Goal: Information Seeking & Learning: Learn about a topic

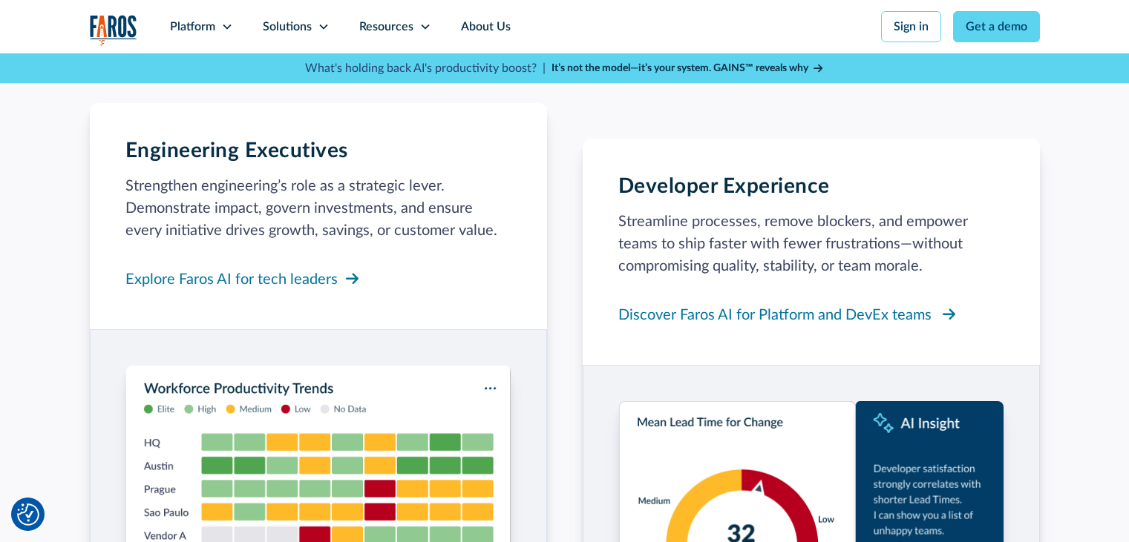
click at [890, 306] on div "Discover Faros AI for Platform and DevEx teams" at bounding box center [774, 315] width 313 height 22
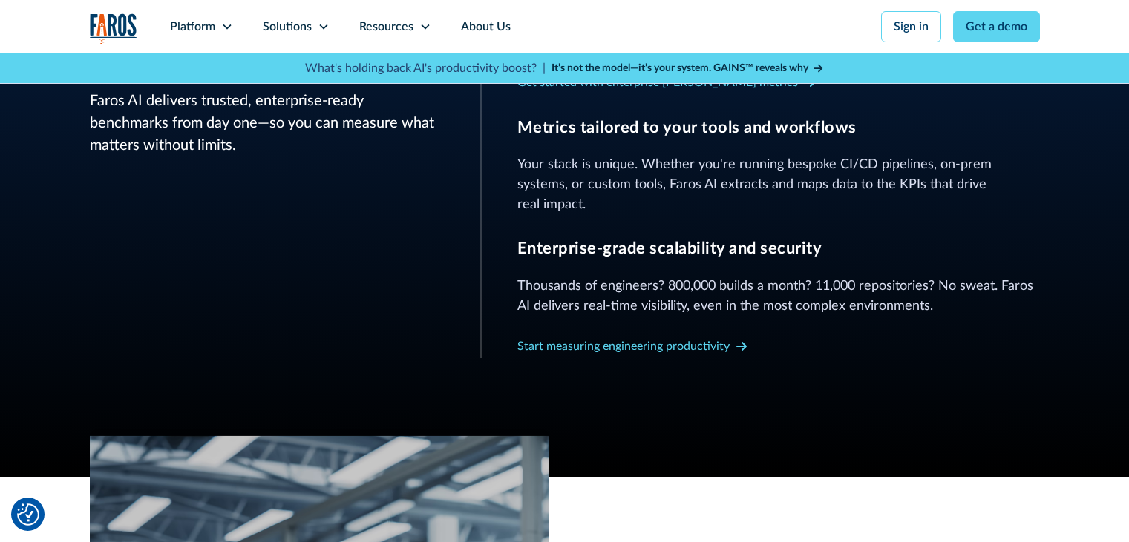
scroll to position [890, 0]
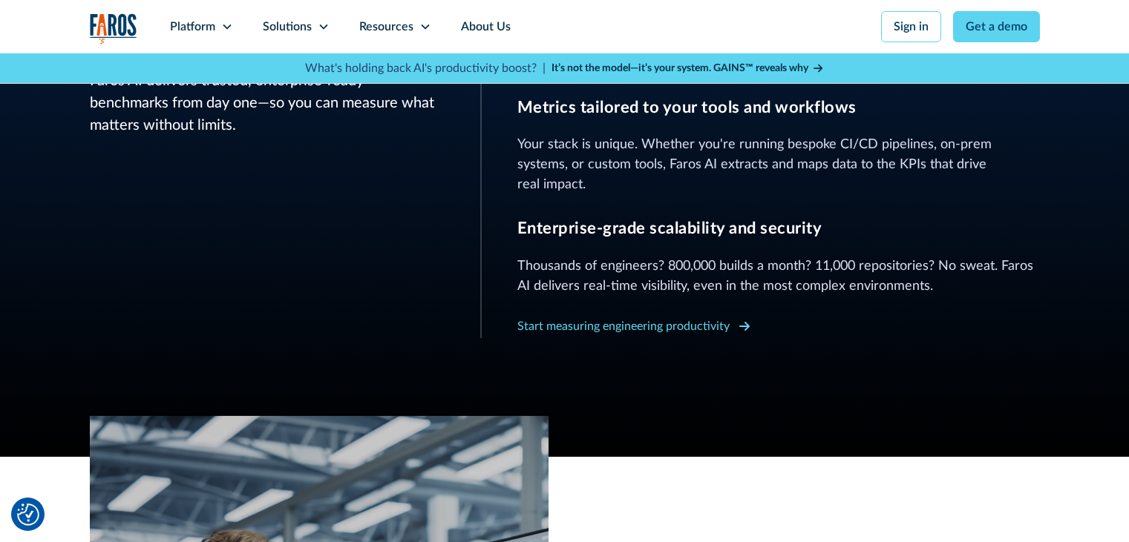
click at [647, 318] on div "Start measuring engineering productivity" at bounding box center [623, 327] width 212 height 18
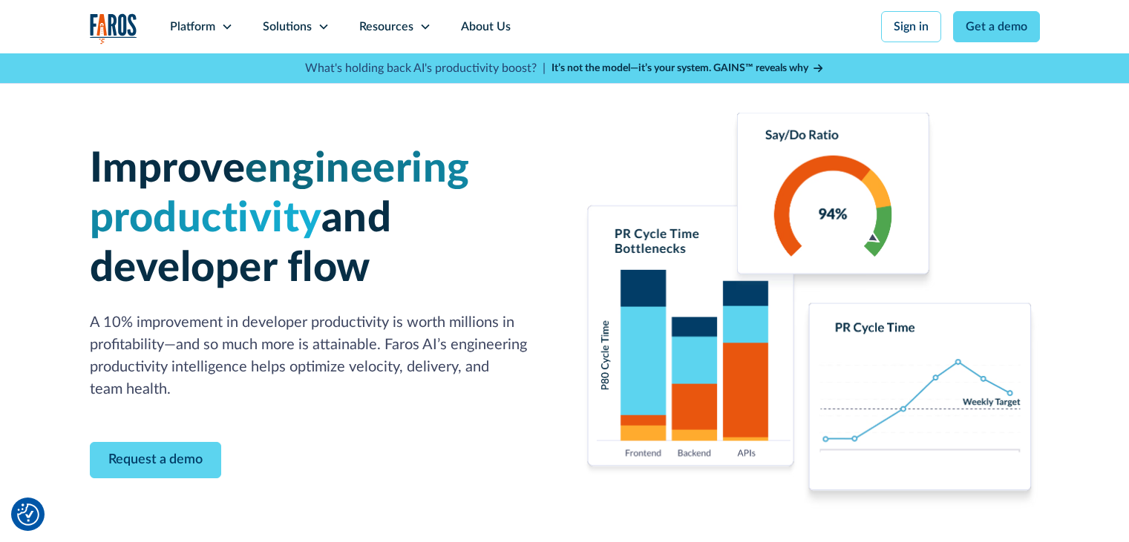
click at [743, 65] on strong "It’s not the model—it’s your system. GAINS™ reveals why" at bounding box center [679, 68] width 257 height 10
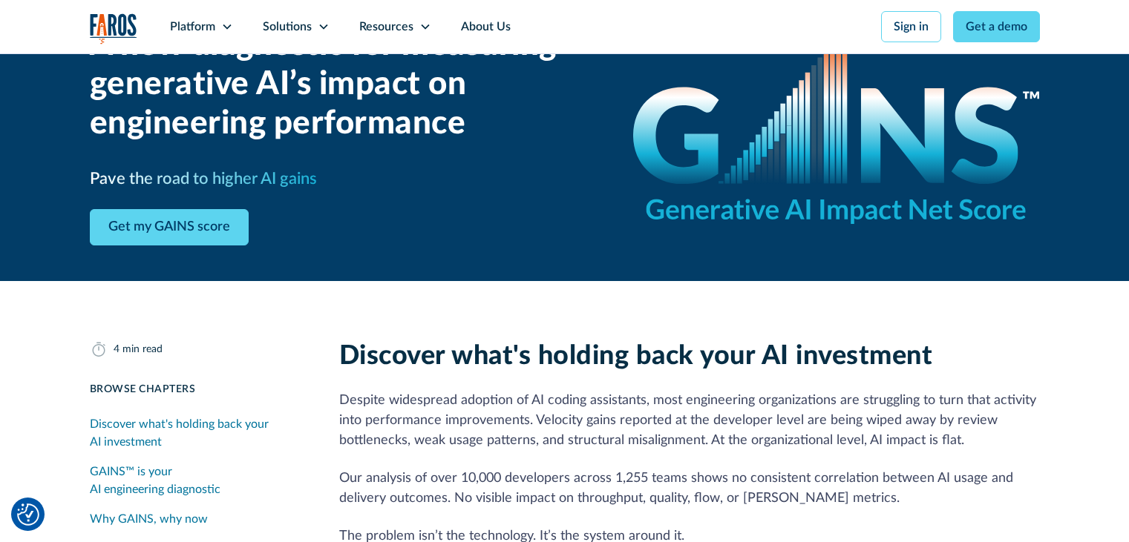
scroll to position [223, 0]
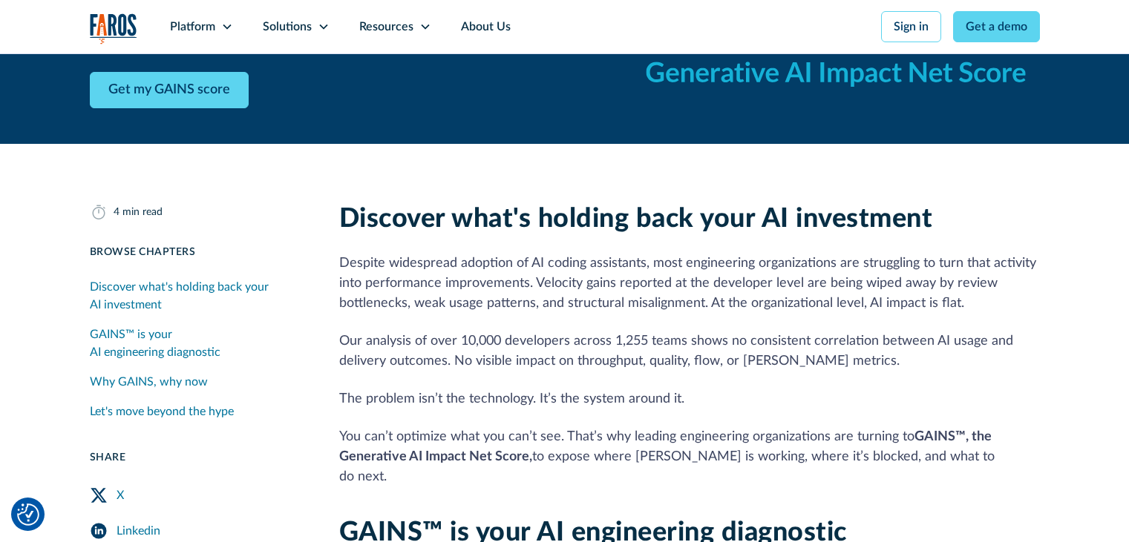
click at [220, 290] on div "Discover what's holding back your AI investment" at bounding box center [197, 296] width 214 height 36
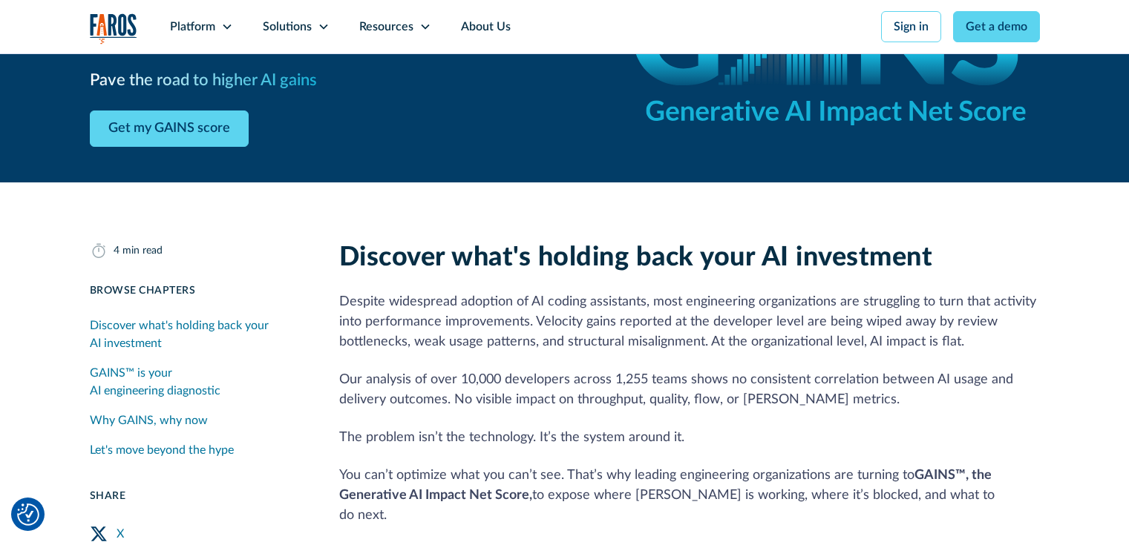
scroll to position [223, 0]
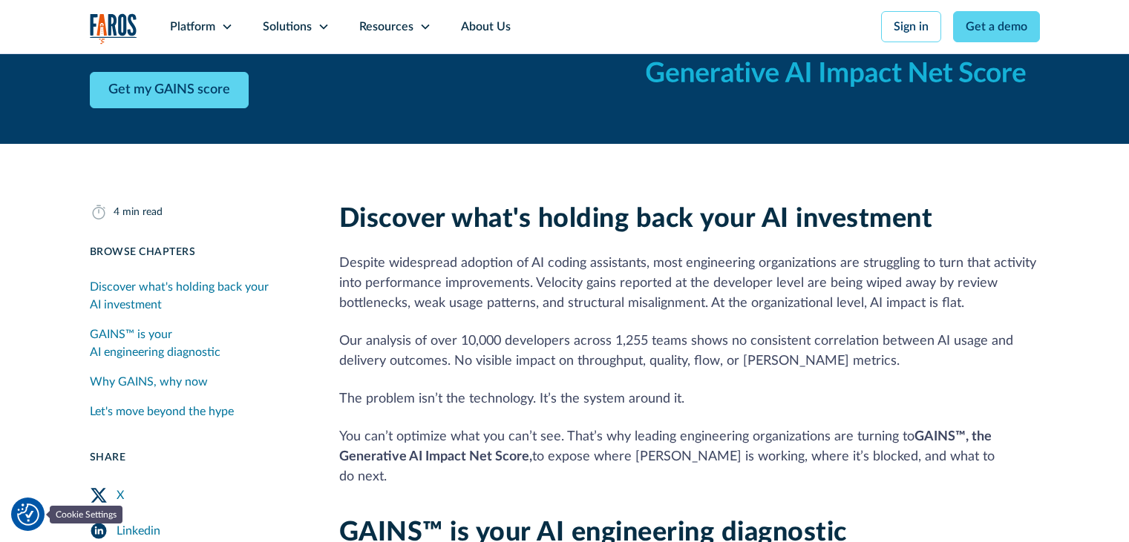
click at [24, 518] on img "Cookie Settings" at bounding box center [28, 515] width 22 height 22
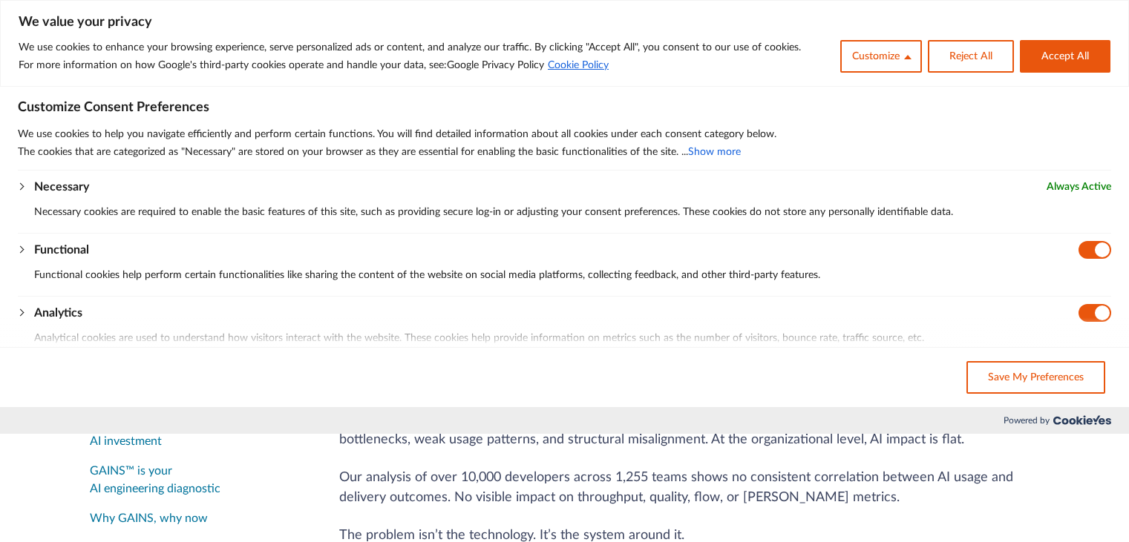
scroll to position [0, 0]
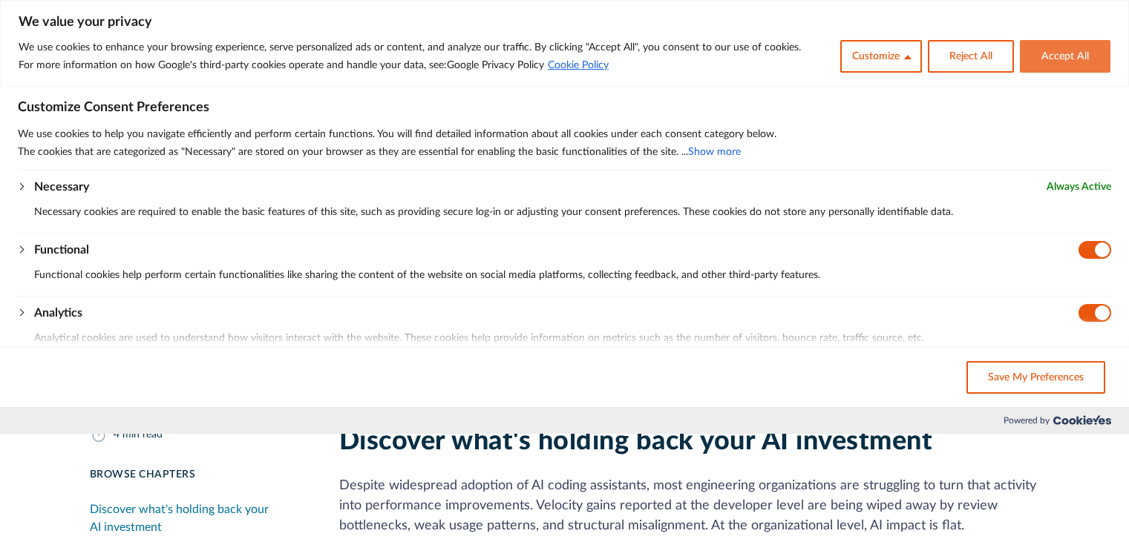
click at [1088, 54] on button "Accept All" at bounding box center [1064, 56] width 91 height 33
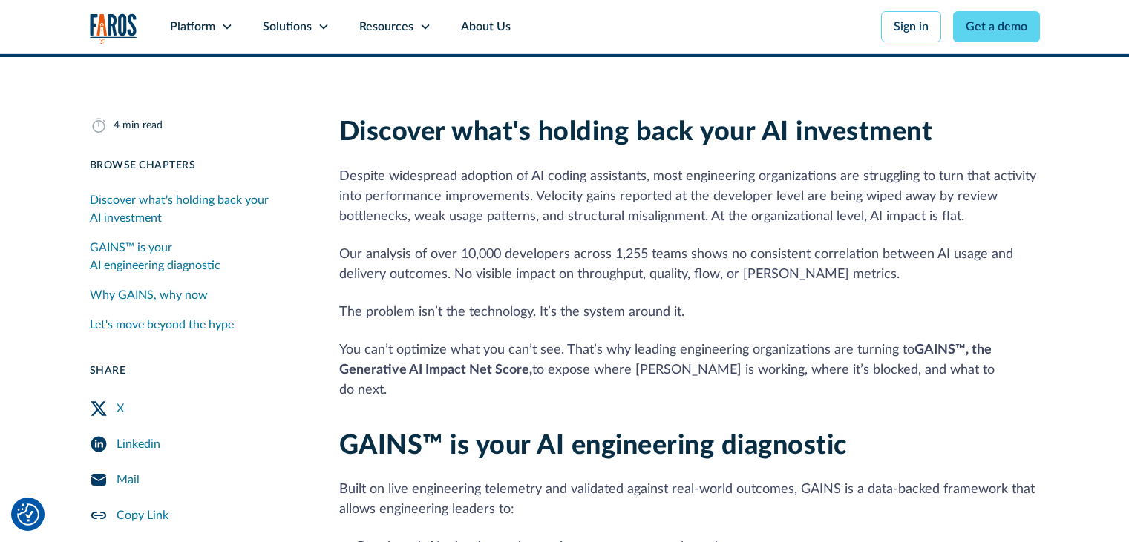
scroll to position [445, 0]
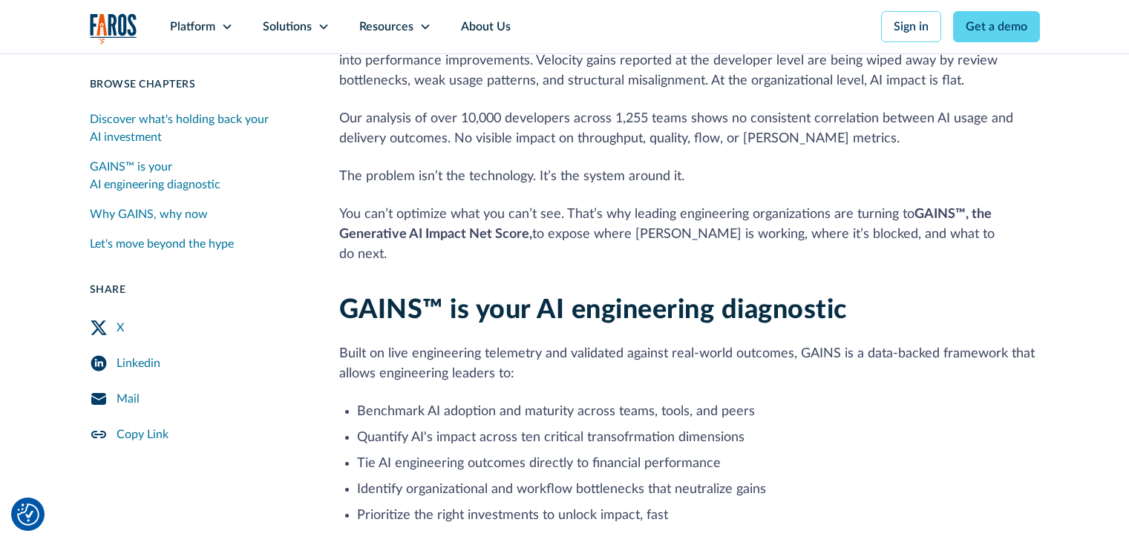
click at [102, 399] on icon "Mail Share" at bounding box center [98, 399] width 15 height 12
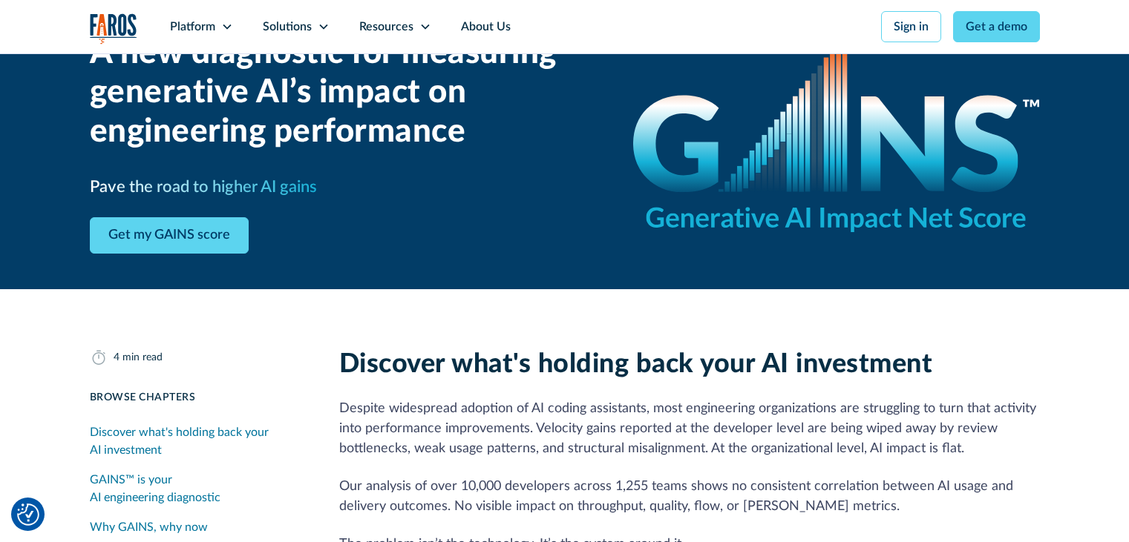
scroll to position [223, 0]
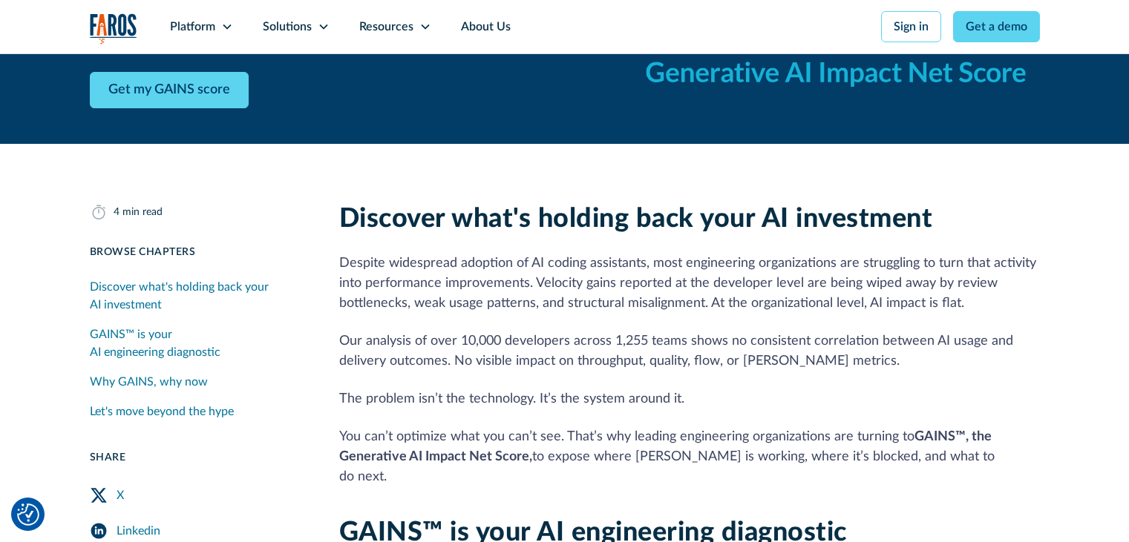
click at [30, 517] on img "Cookie Settings" at bounding box center [28, 515] width 22 height 22
